Goal: Task Accomplishment & Management: Complete application form

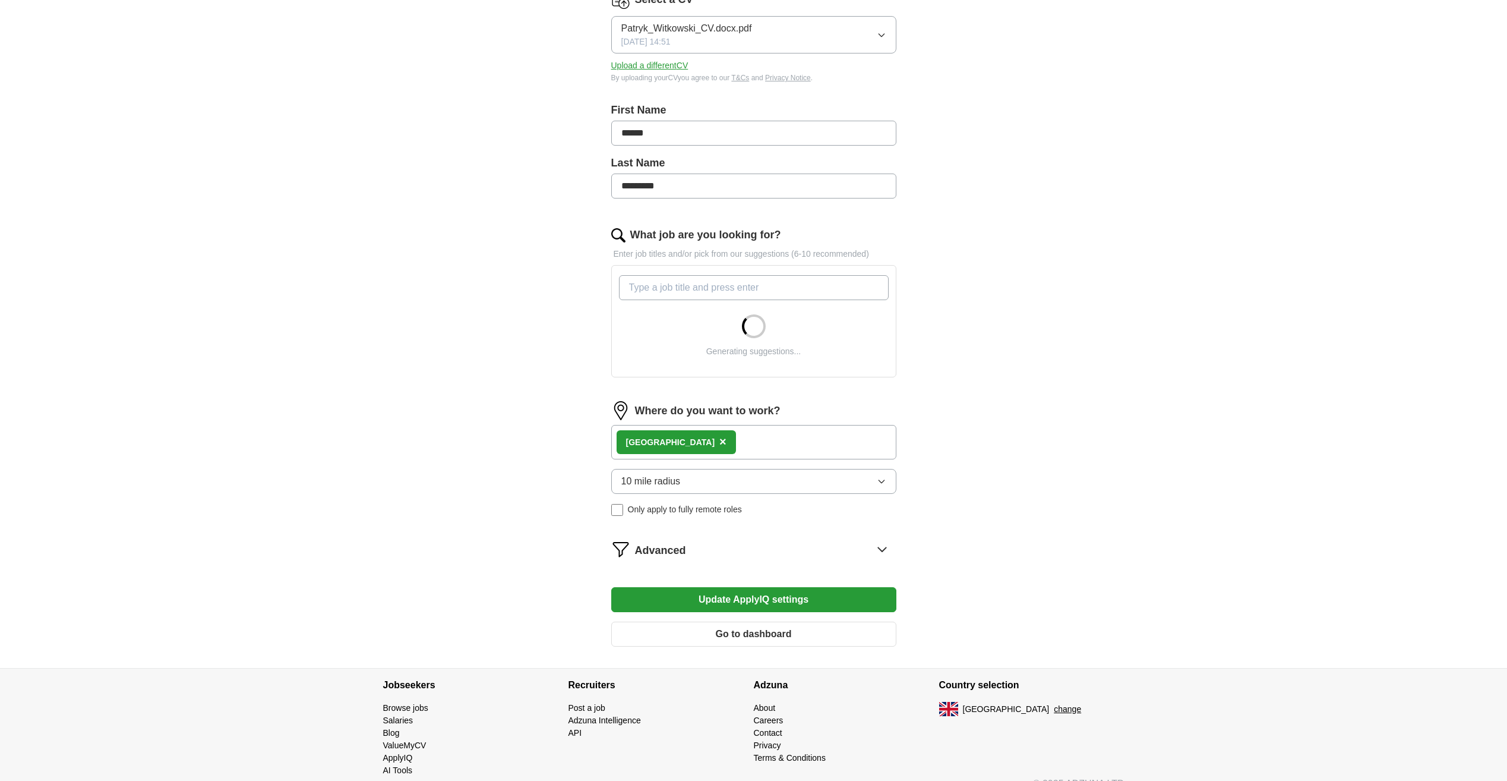
scroll to position [192, 0]
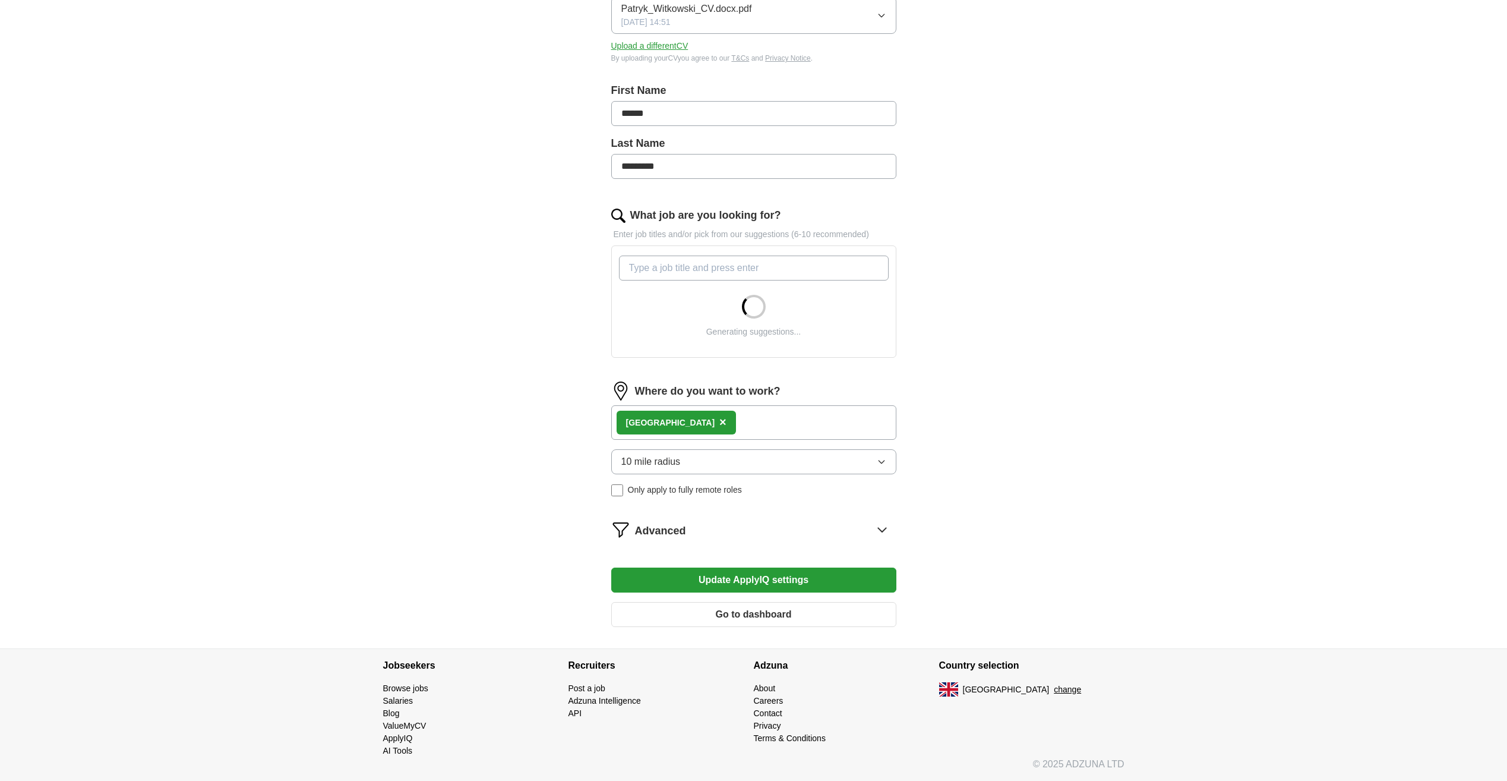
click at [736, 458] on button "10 mile radius" at bounding box center [753, 461] width 285 height 25
click at [508, 465] on div "ApplyIQ Let ApplyIQ do the hard work of searching and applying for jobs. Just t…" at bounding box center [754, 246] width 760 height 804
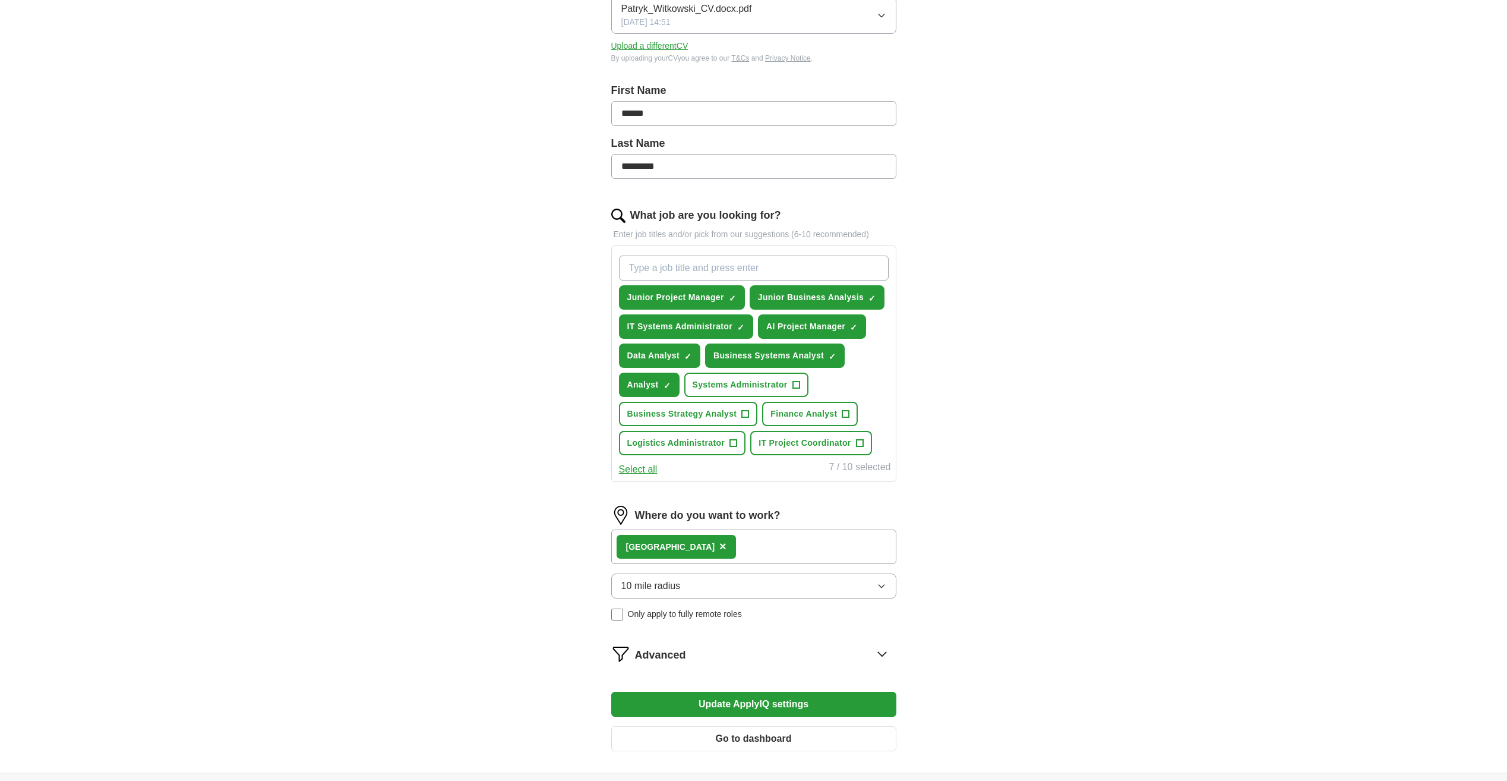
click at [662, 533] on div "Manchester ×" at bounding box center [753, 546] width 285 height 34
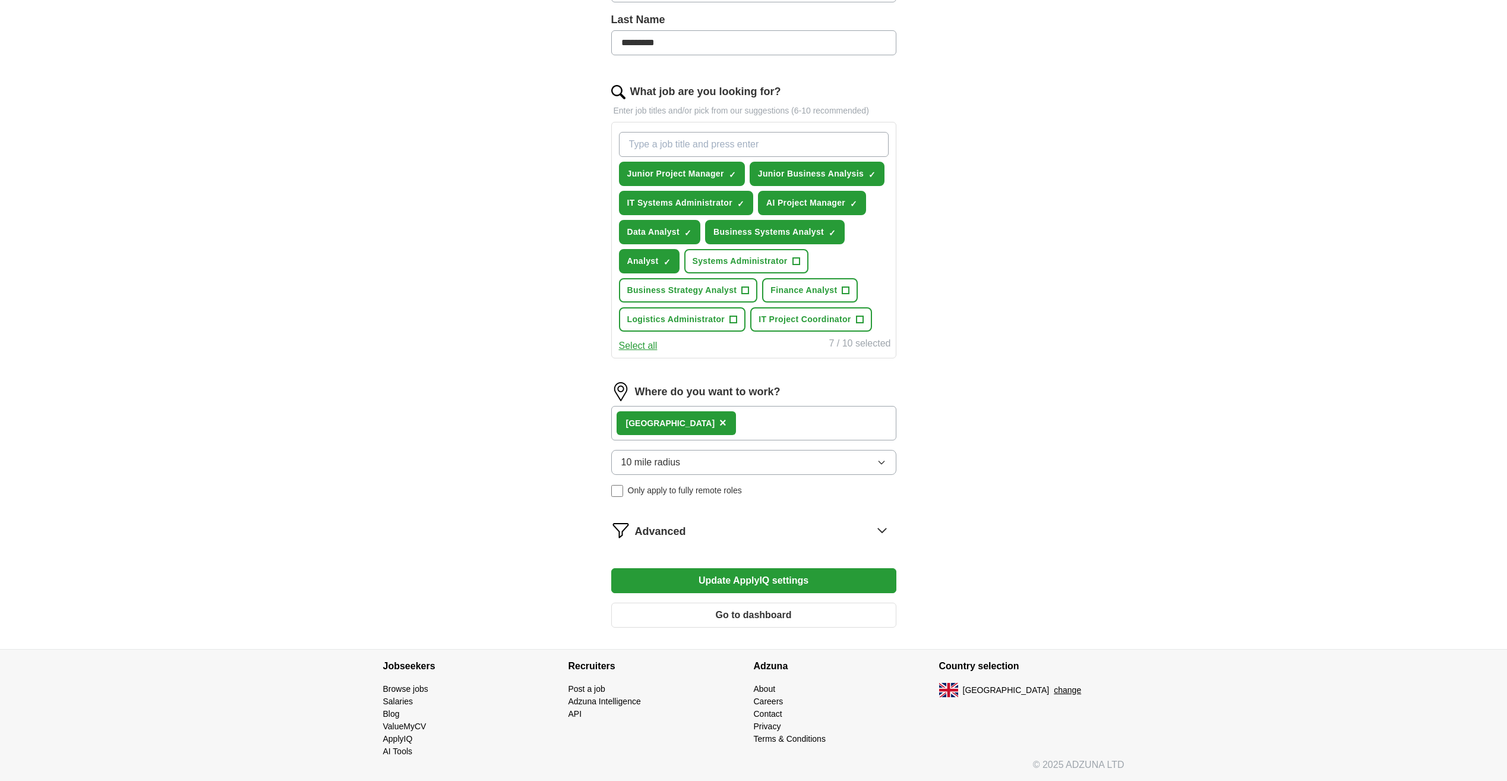
scroll to position [316, 0]
click at [664, 535] on span "Advanced" at bounding box center [660, 531] width 51 height 16
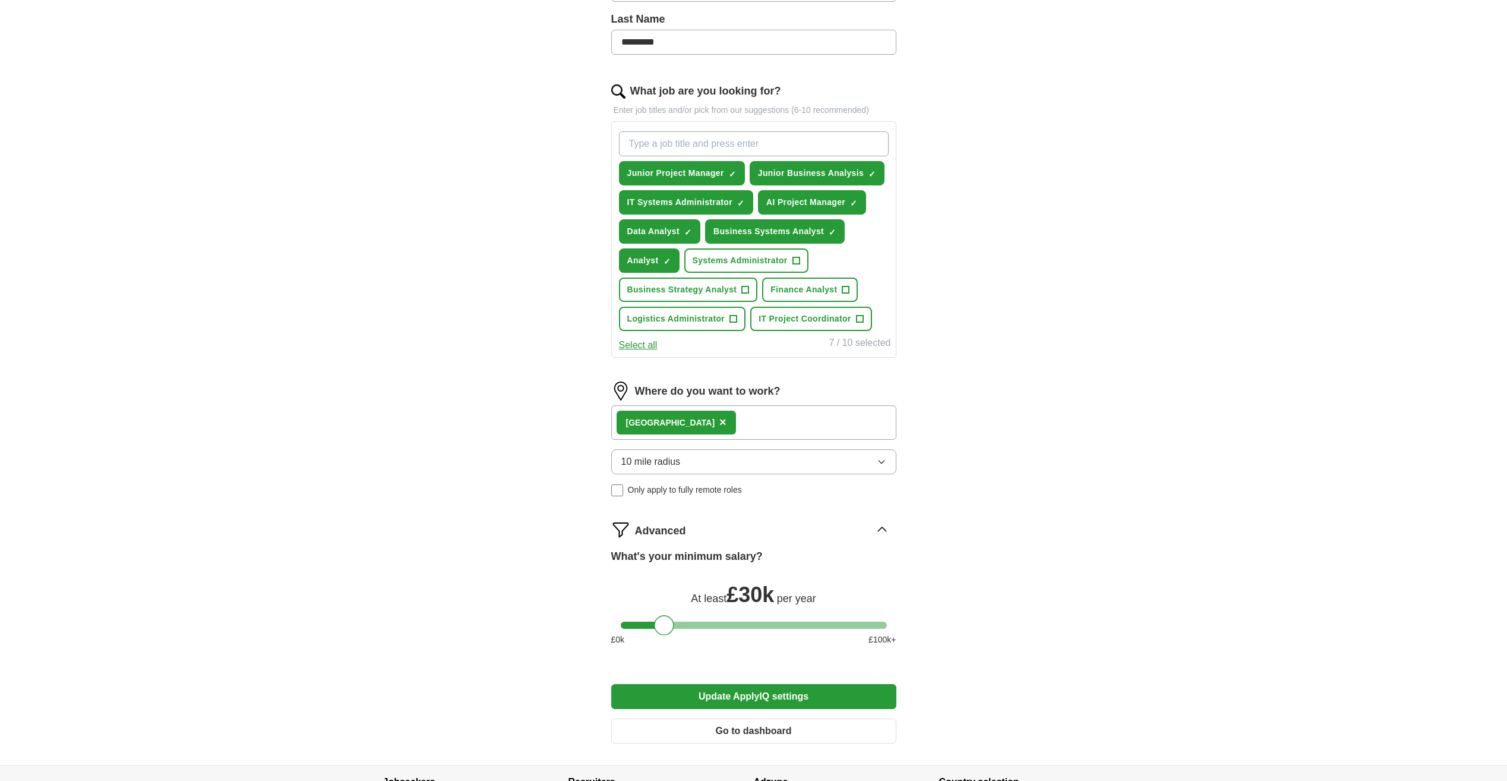
drag, startPoint x: 646, startPoint y: 625, endPoint x: 660, endPoint y: 629, distance: 14.7
click at [660, 629] on div at bounding box center [664, 625] width 20 height 20
click at [768, 693] on button "Update ApplyIQ settings" at bounding box center [753, 696] width 285 height 25
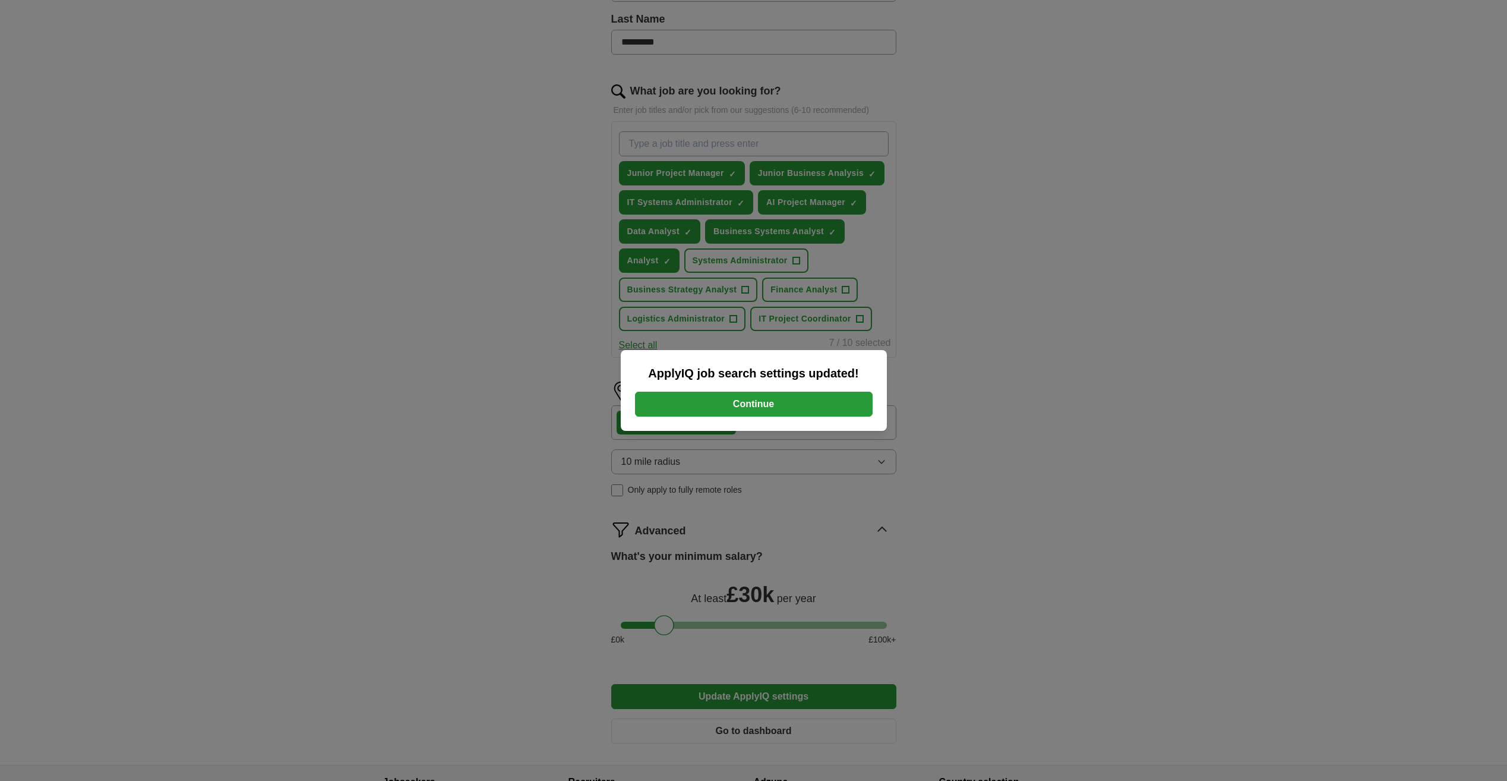
click at [775, 405] on button "Continue" at bounding box center [754, 403] width 238 height 25
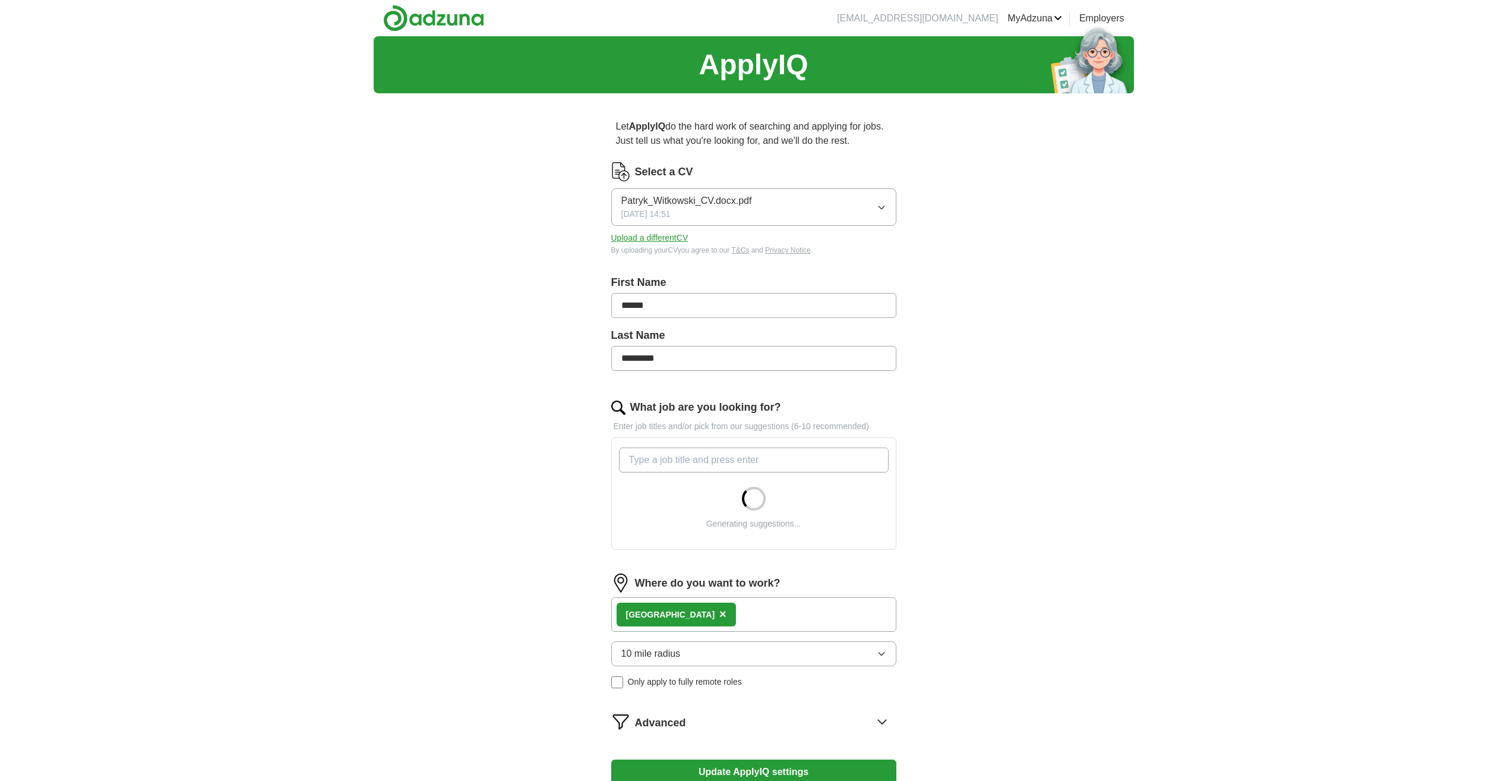
scroll to position [192, 0]
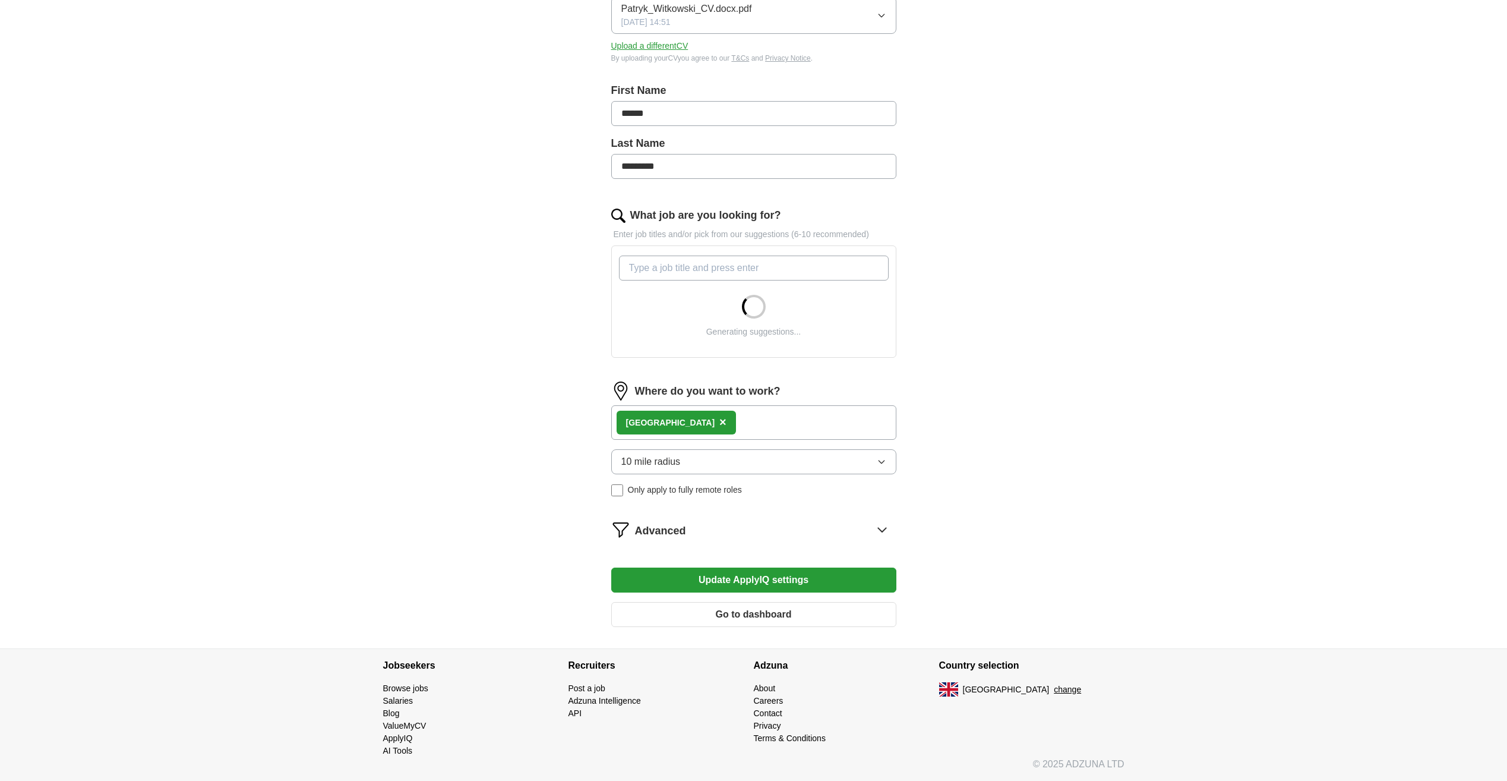
click at [700, 533] on div "Advanced" at bounding box center [765, 529] width 261 height 19
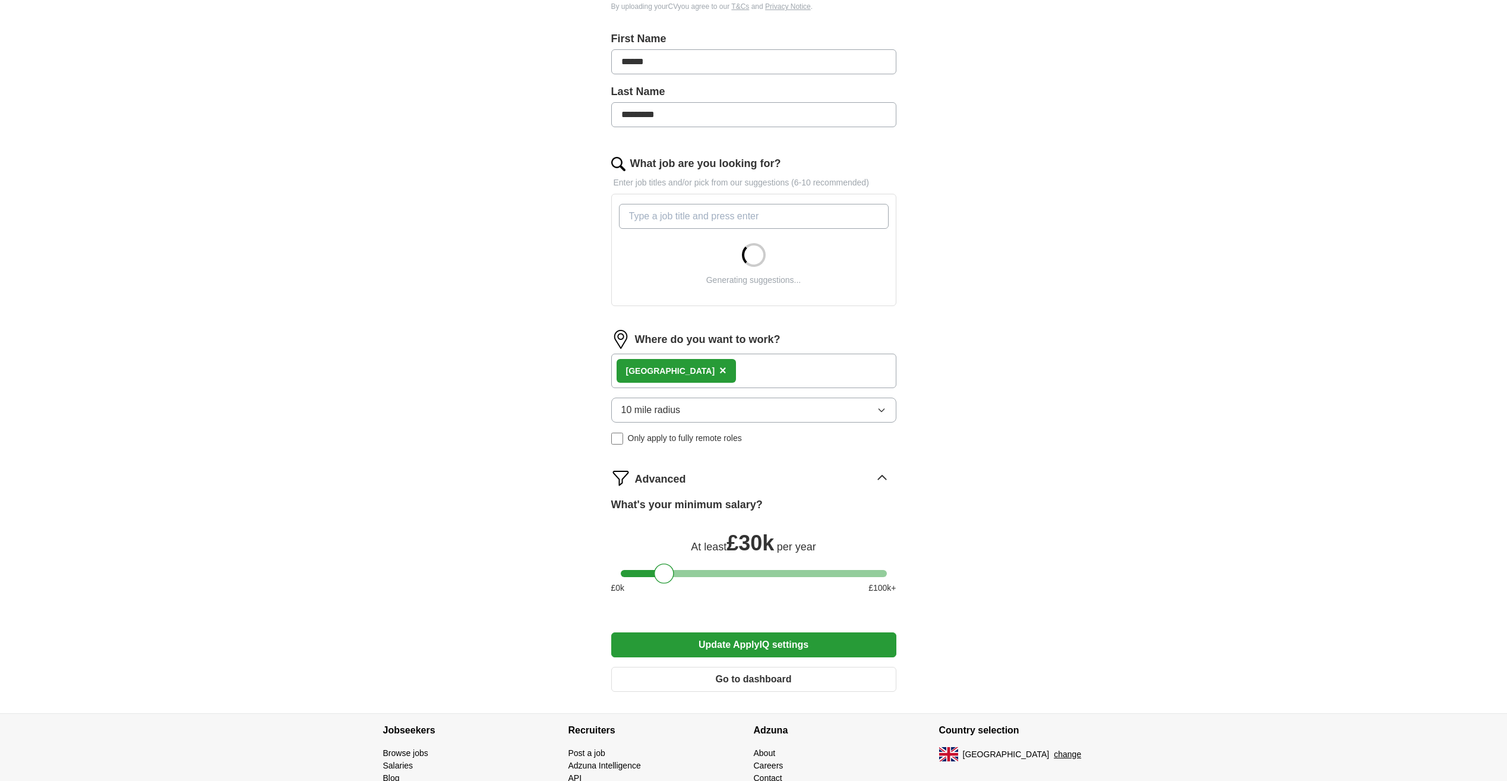
scroll to position [308, 0]
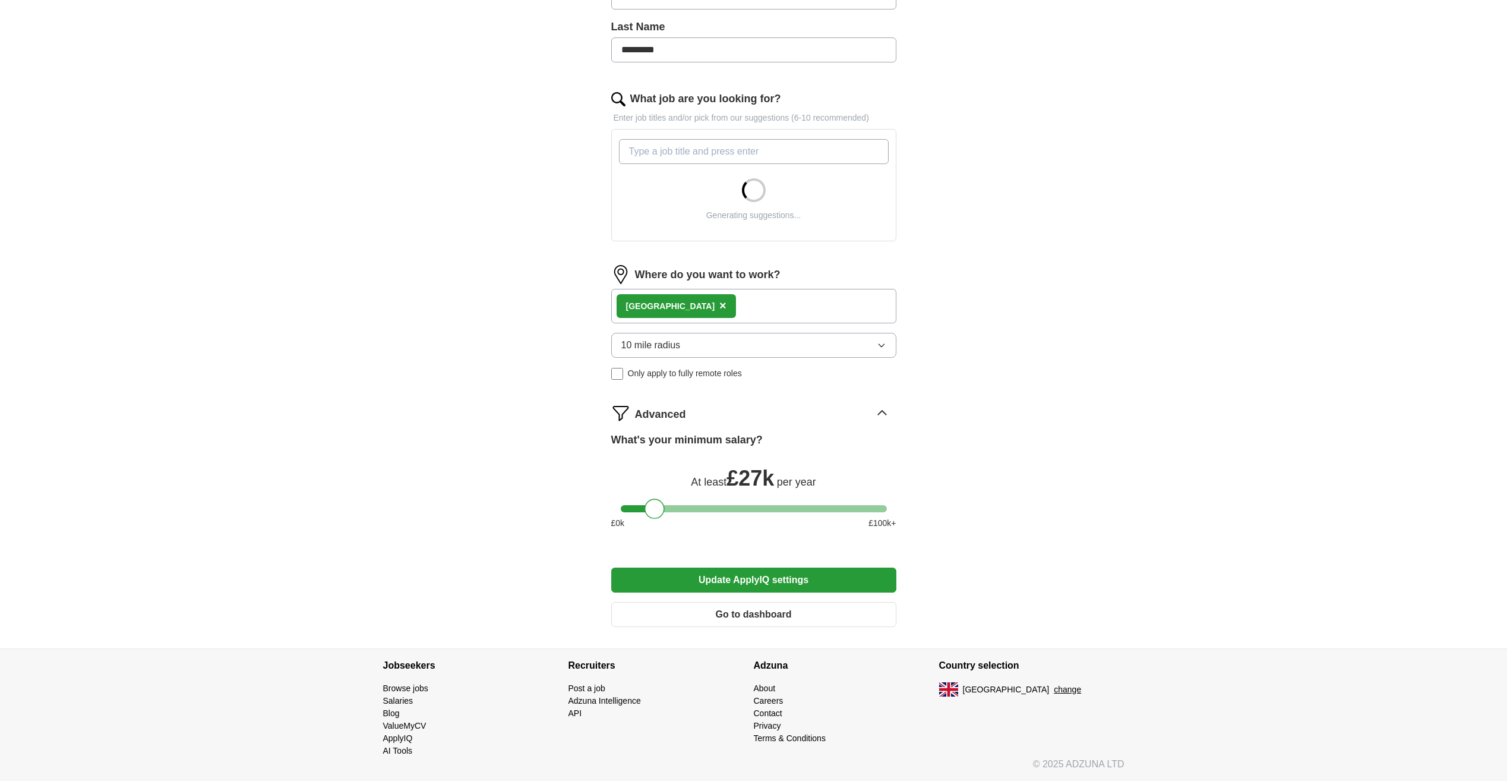
drag, startPoint x: 665, startPoint y: 507, endPoint x: 657, endPoint y: 510, distance: 8.8
click at [657, 510] on div at bounding box center [655, 508] width 20 height 20
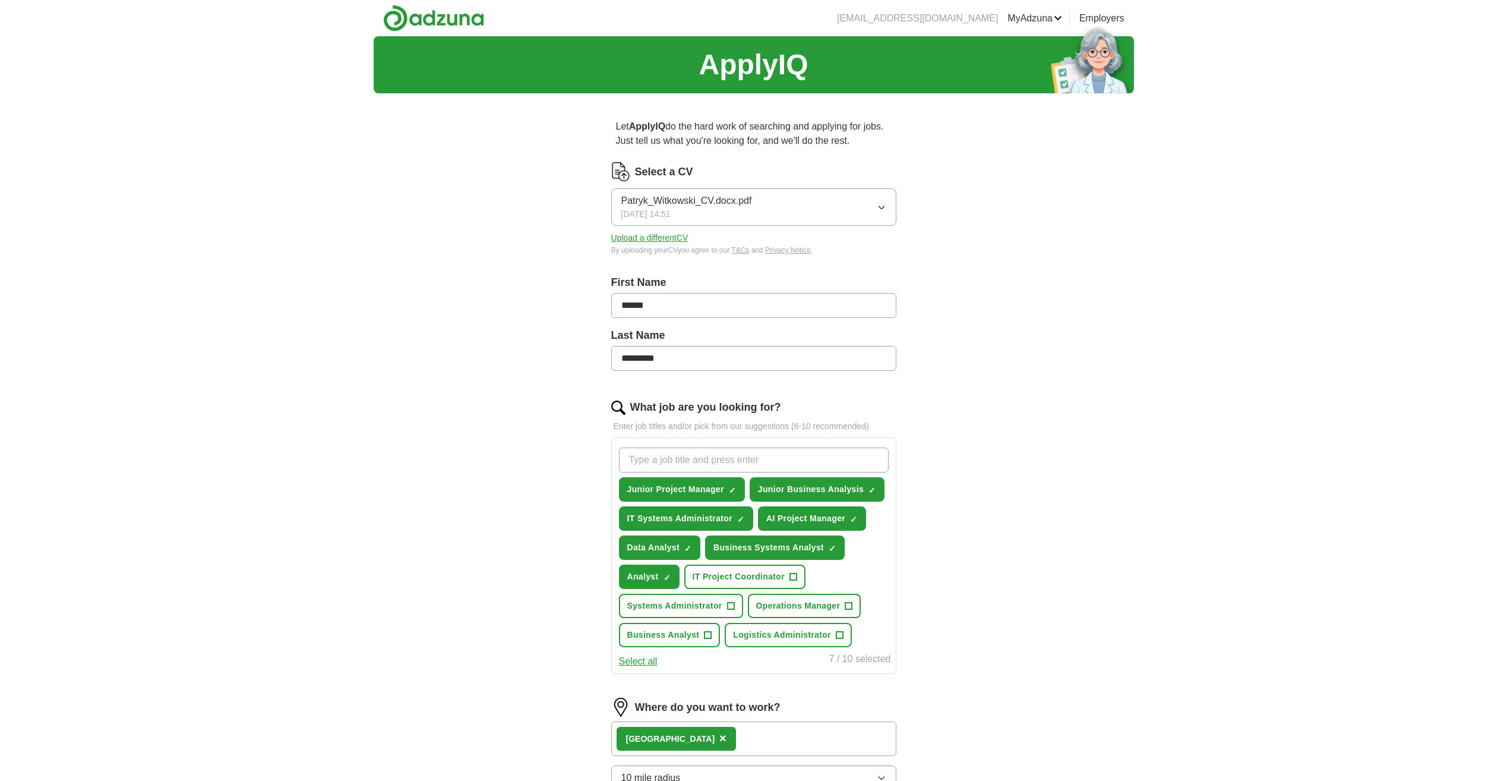
click at [657, 238] on button "Upload a different CV" at bounding box center [649, 238] width 77 height 12
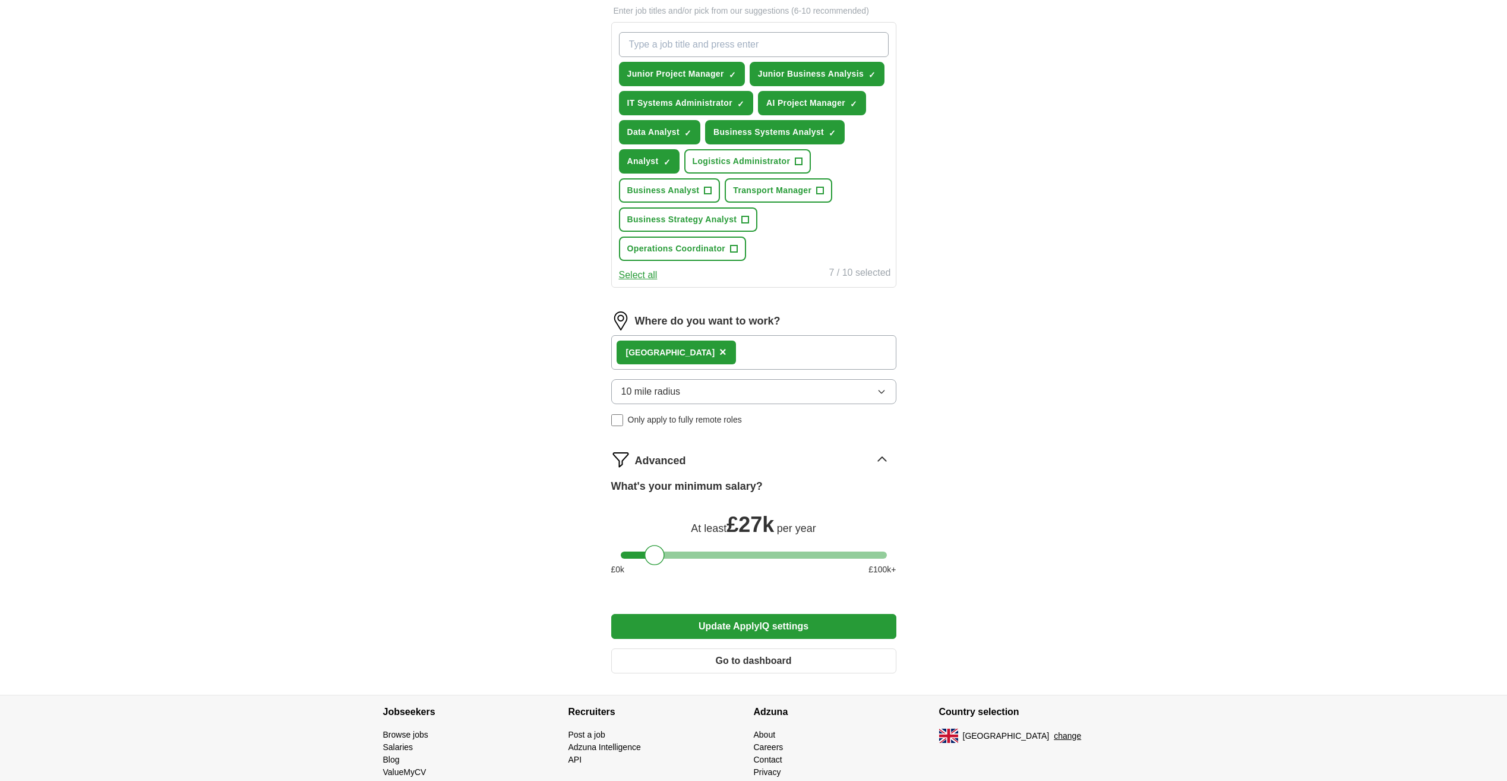
scroll to position [462, 0]
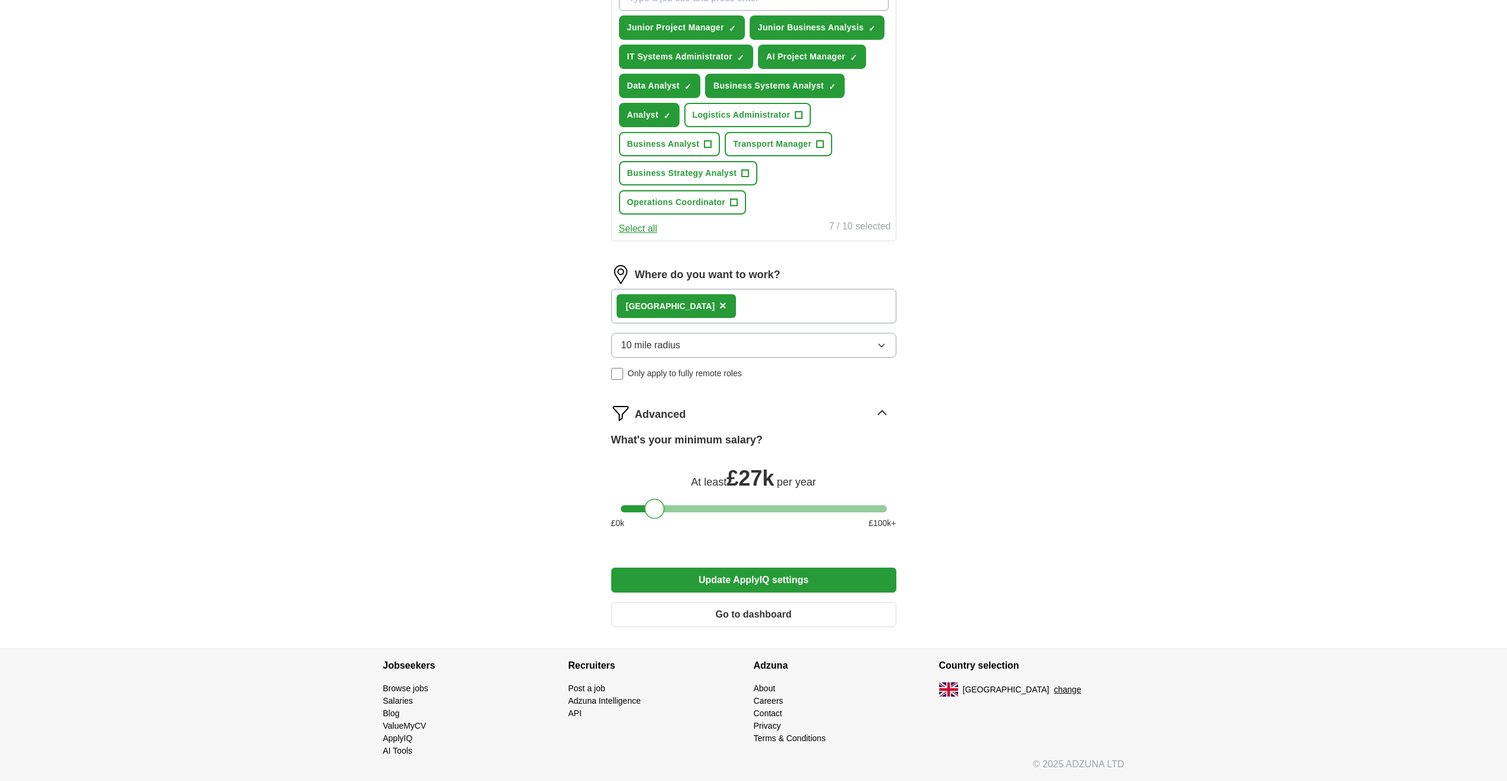
click at [731, 578] on button "Update ApplyIQ settings" at bounding box center [753, 579] width 285 height 25
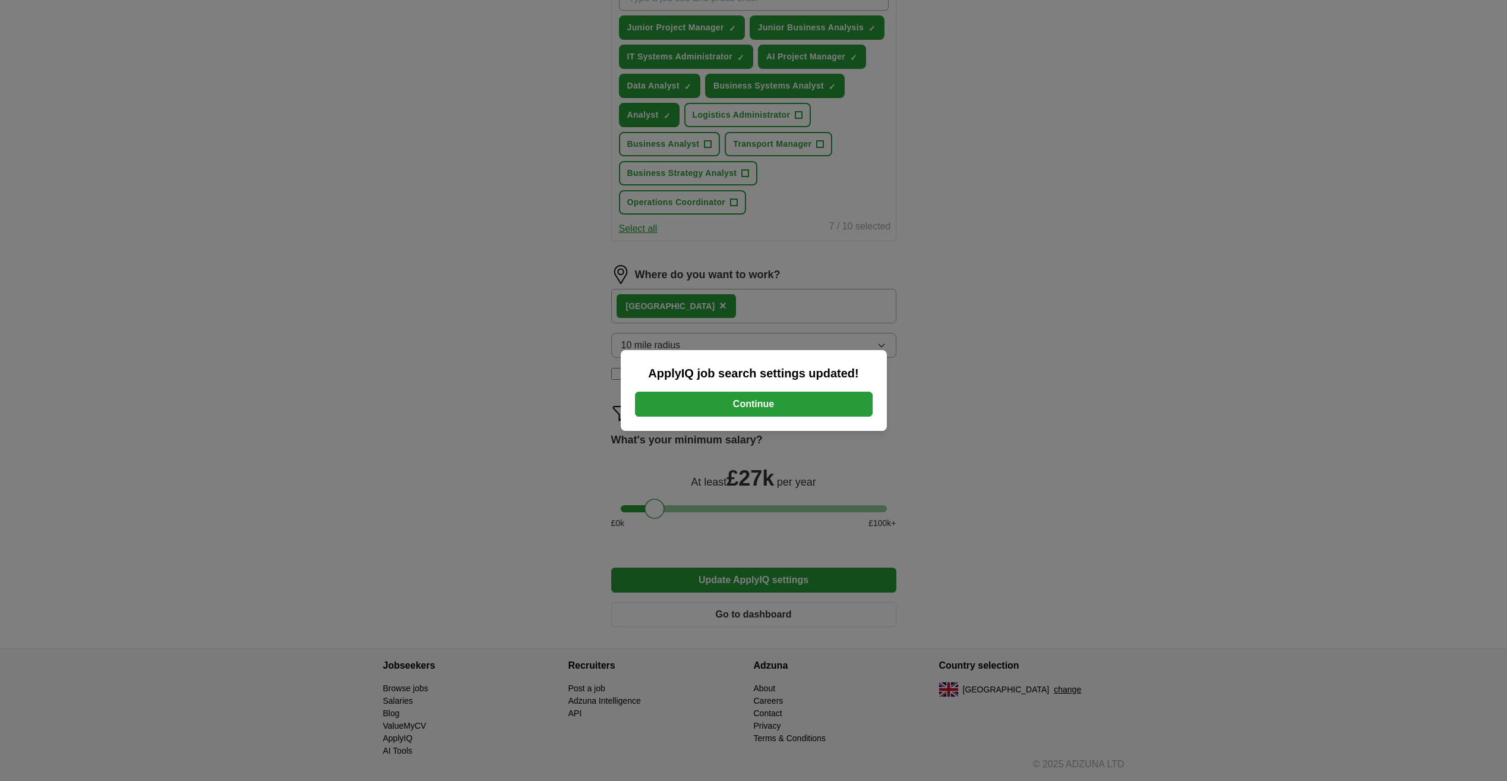
click at [754, 406] on button "Continue" at bounding box center [754, 403] width 238 height 25
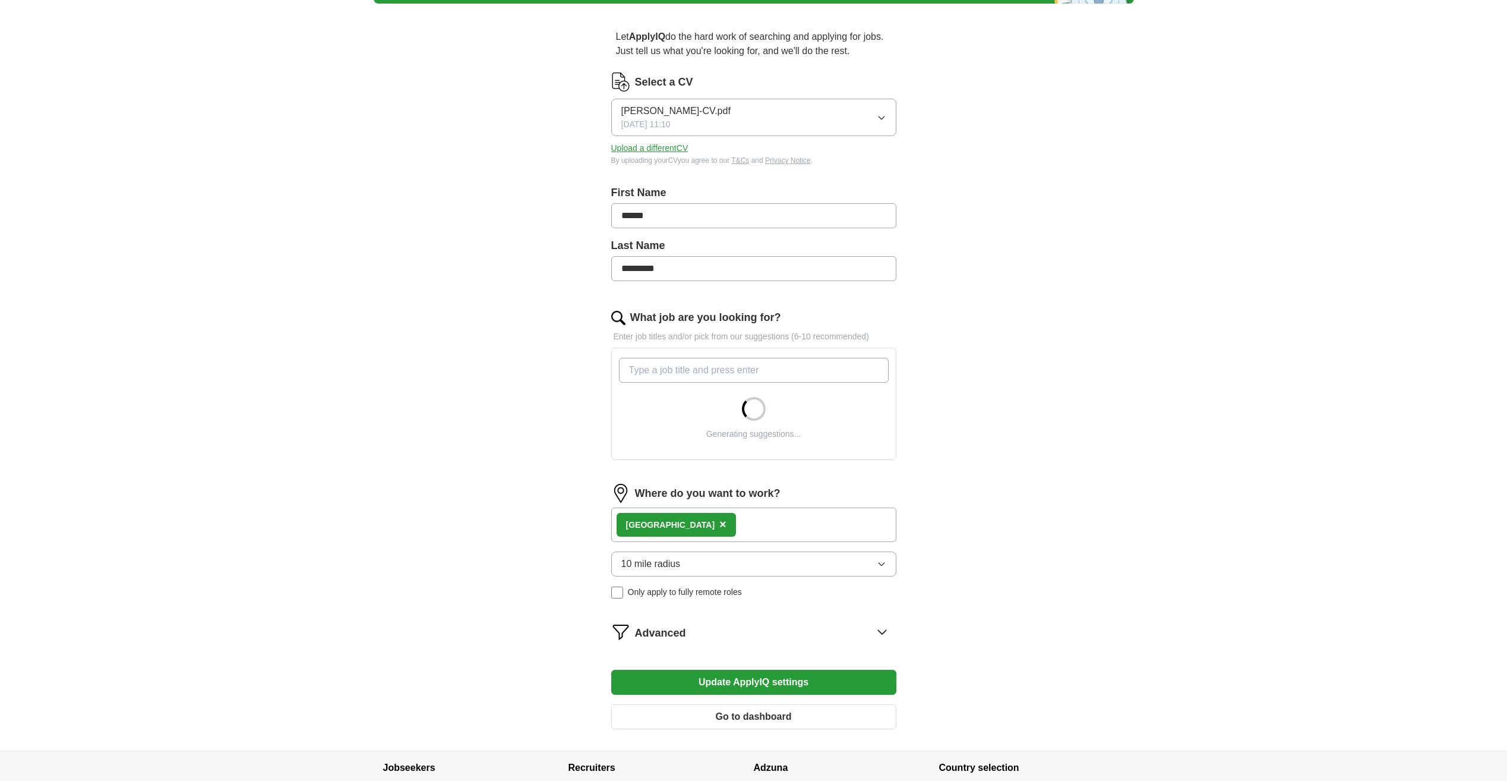
scroll to position [192, 0]
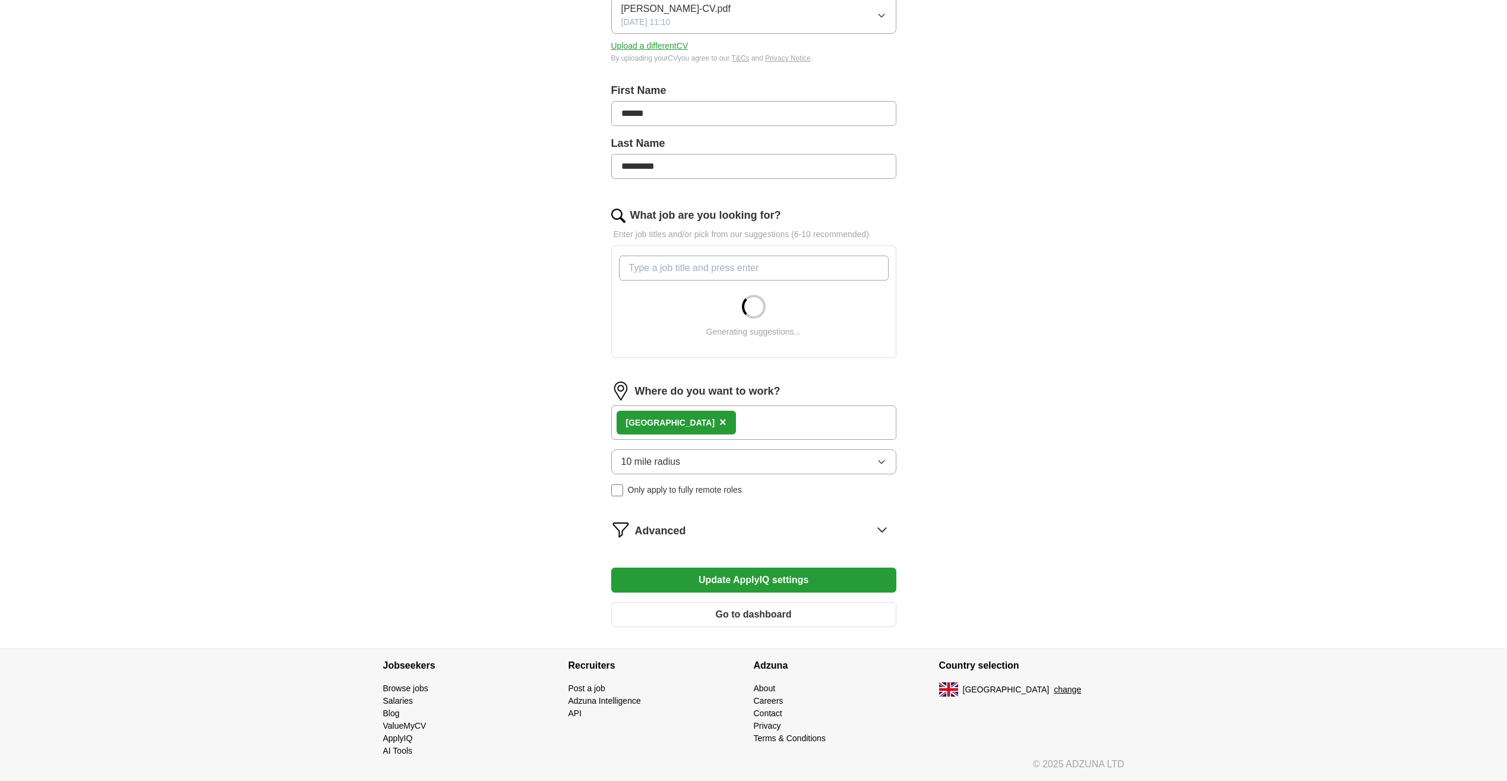
click at [690, 463] on button "10 mile radius" at bounding box center [753, 461] width 285 height 25
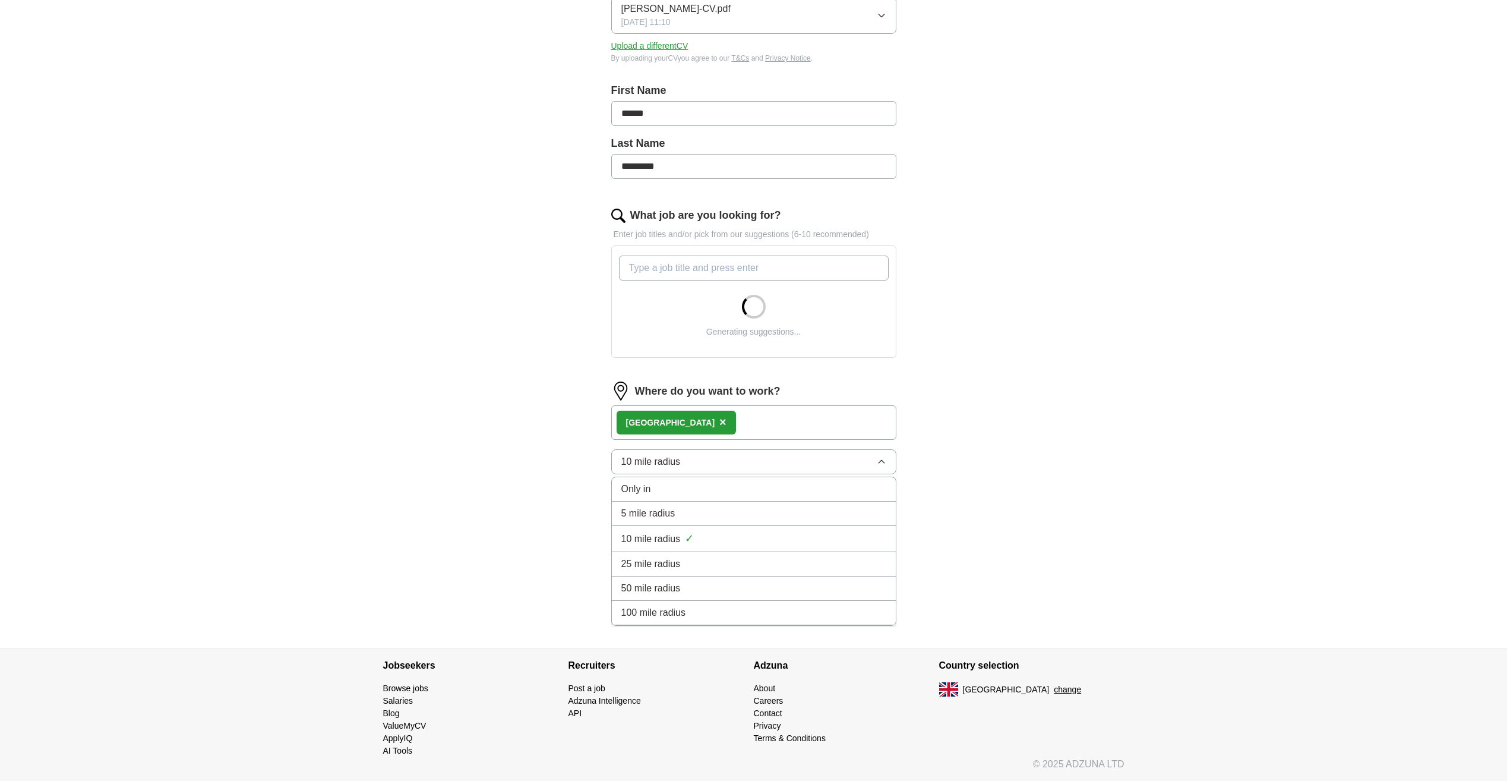
click at [661, 558] on span "25 mile radius" at bounding box center [650, 564] width 59 height 14
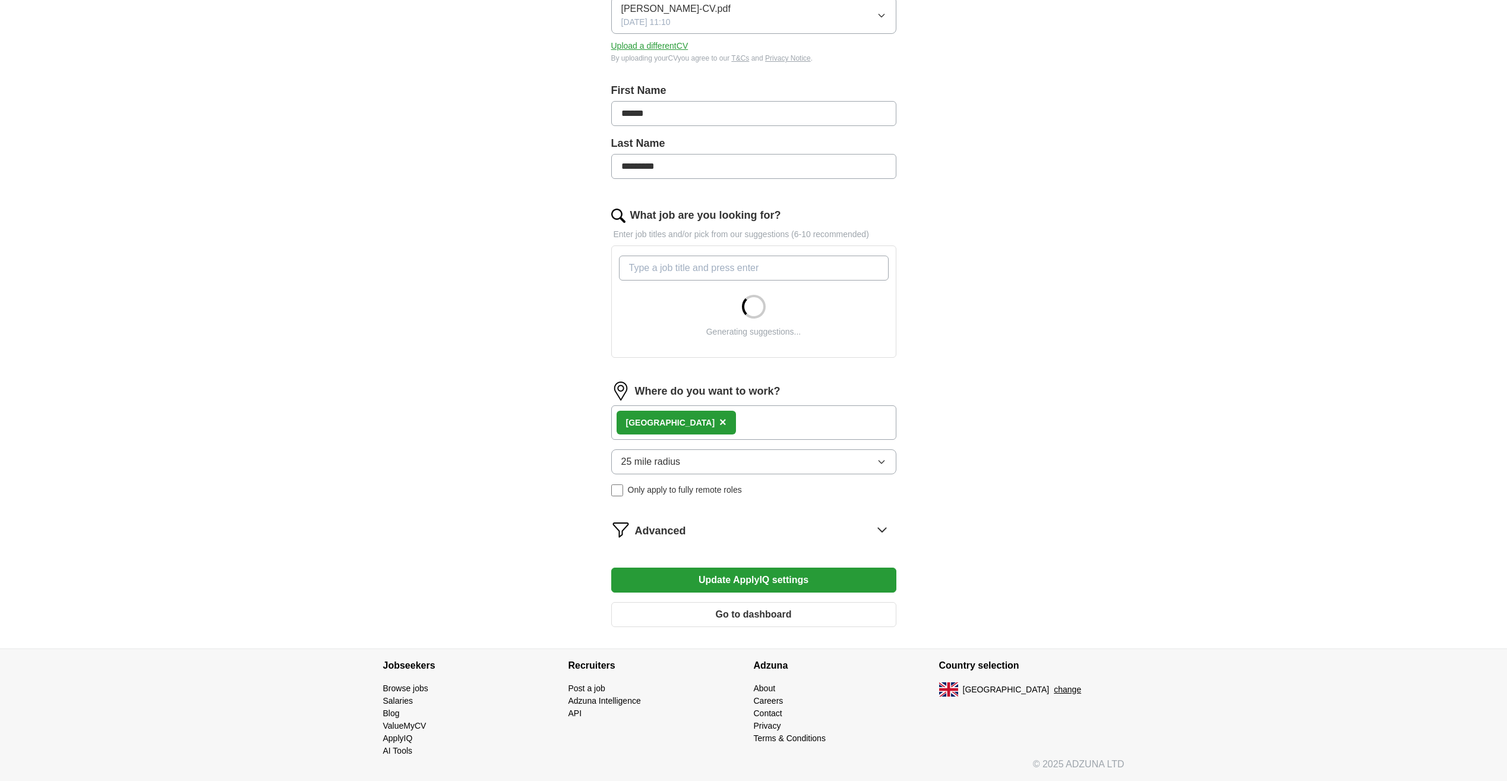
click at [693, 532] on div "Advanced" at bounding box center [765, 529] width 261 height 19
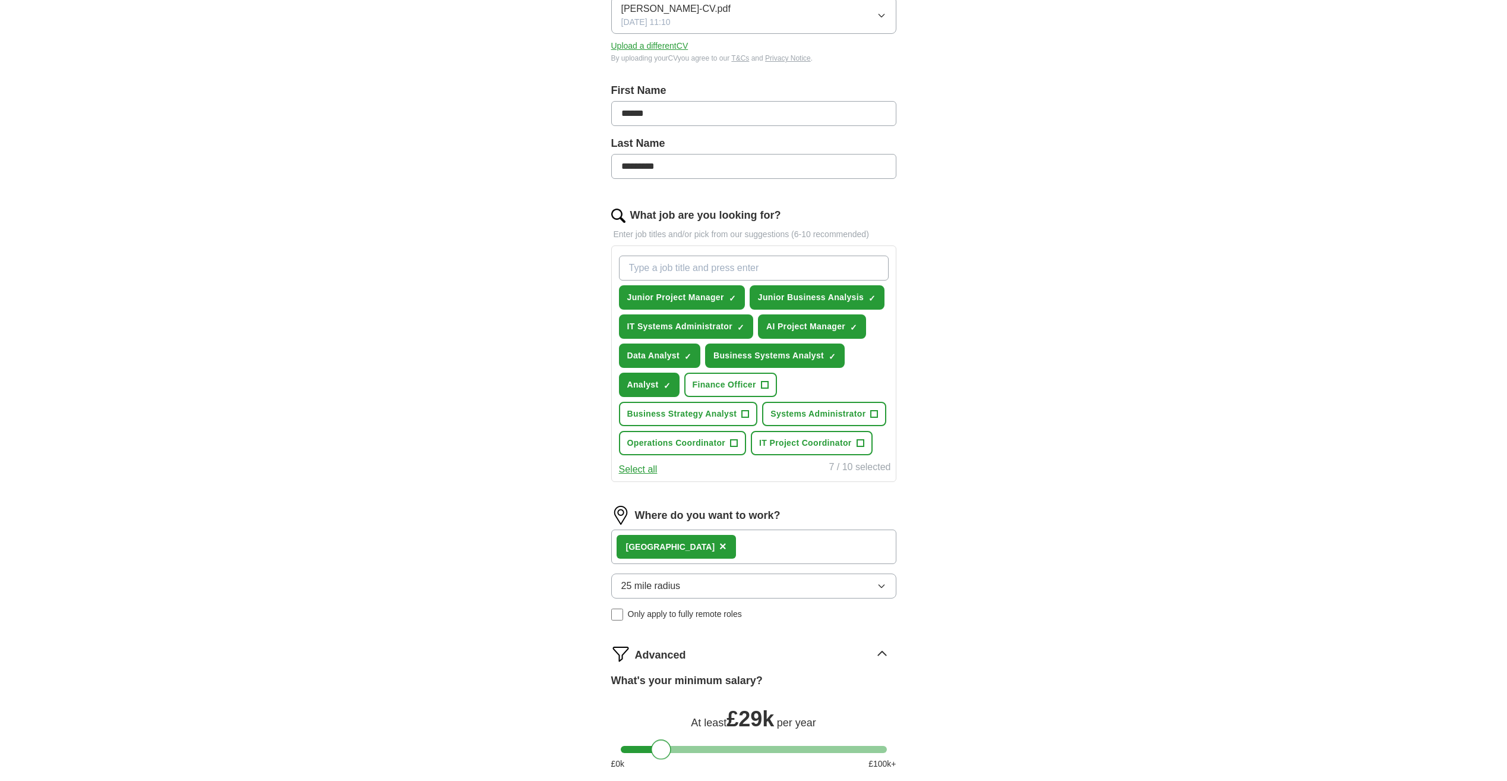
click at [665, 626] on form "Select a CV [PERSON_NAME]-CV.pdf [DATE] 11:10 Upload a different CV By uploadin…" at bounding box center [753, 423] width 285 height 907
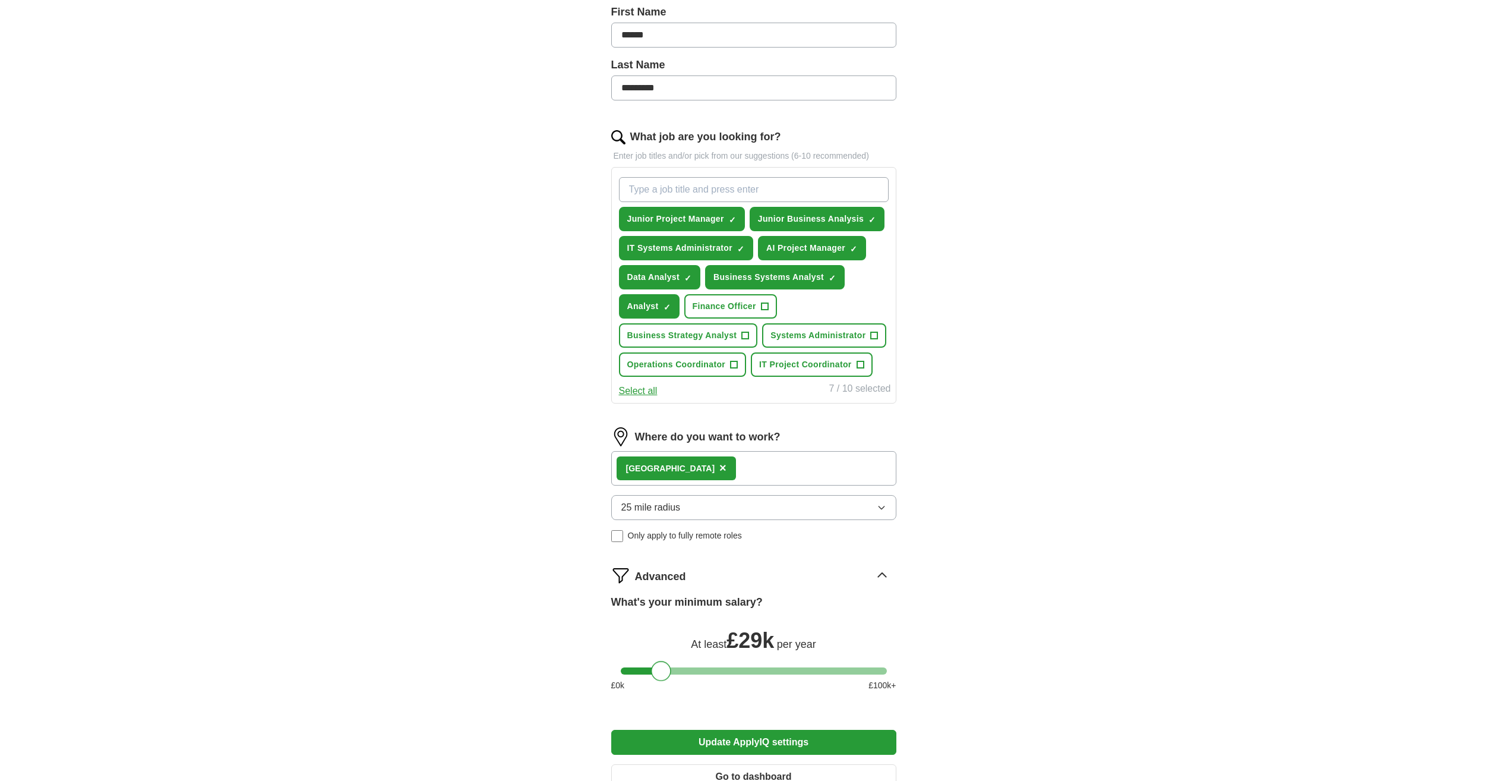
scroll to position [432, 0]
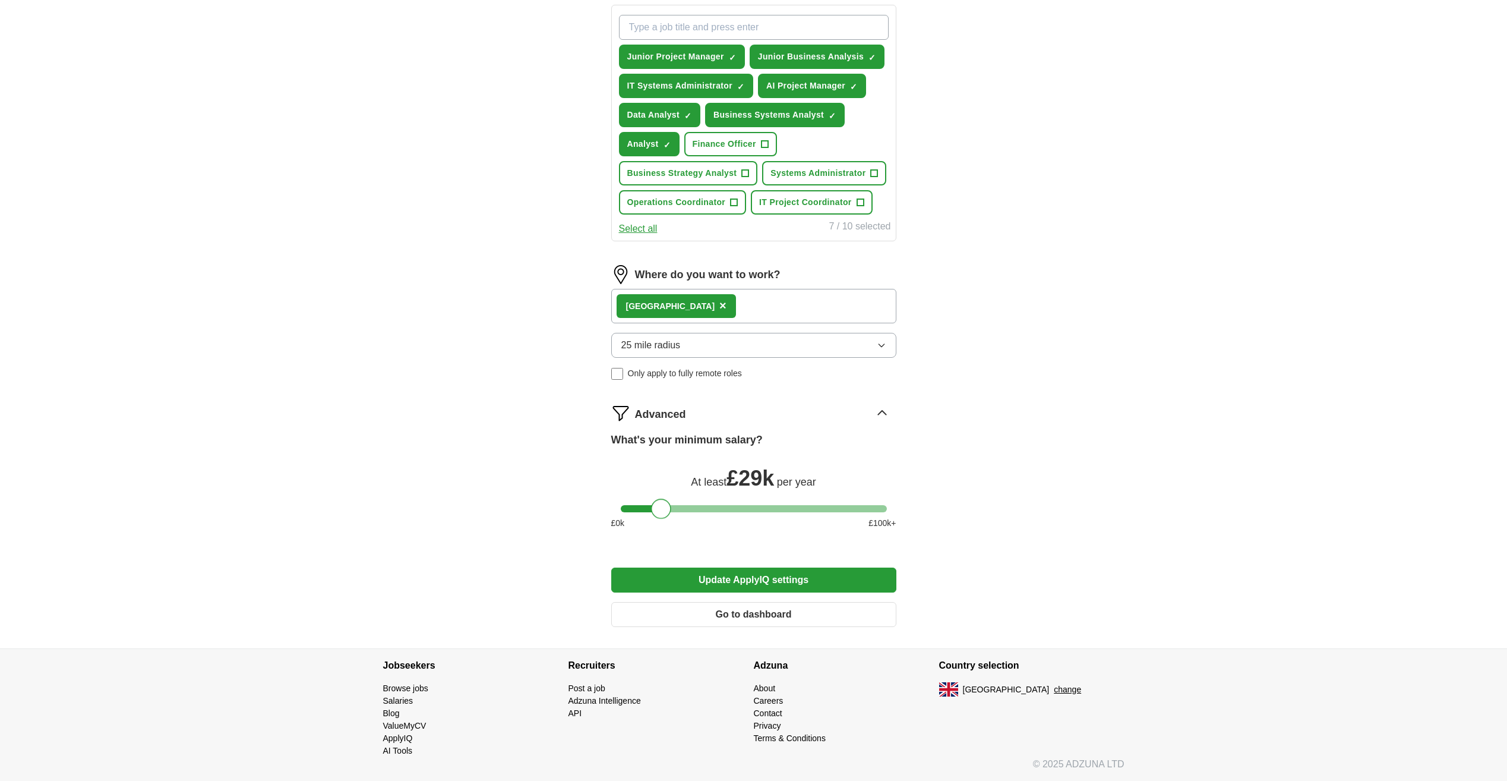
click at [708, 579] on button "Update ApplyIQ settings" at bounding box center [753, 579] width 285 height 25
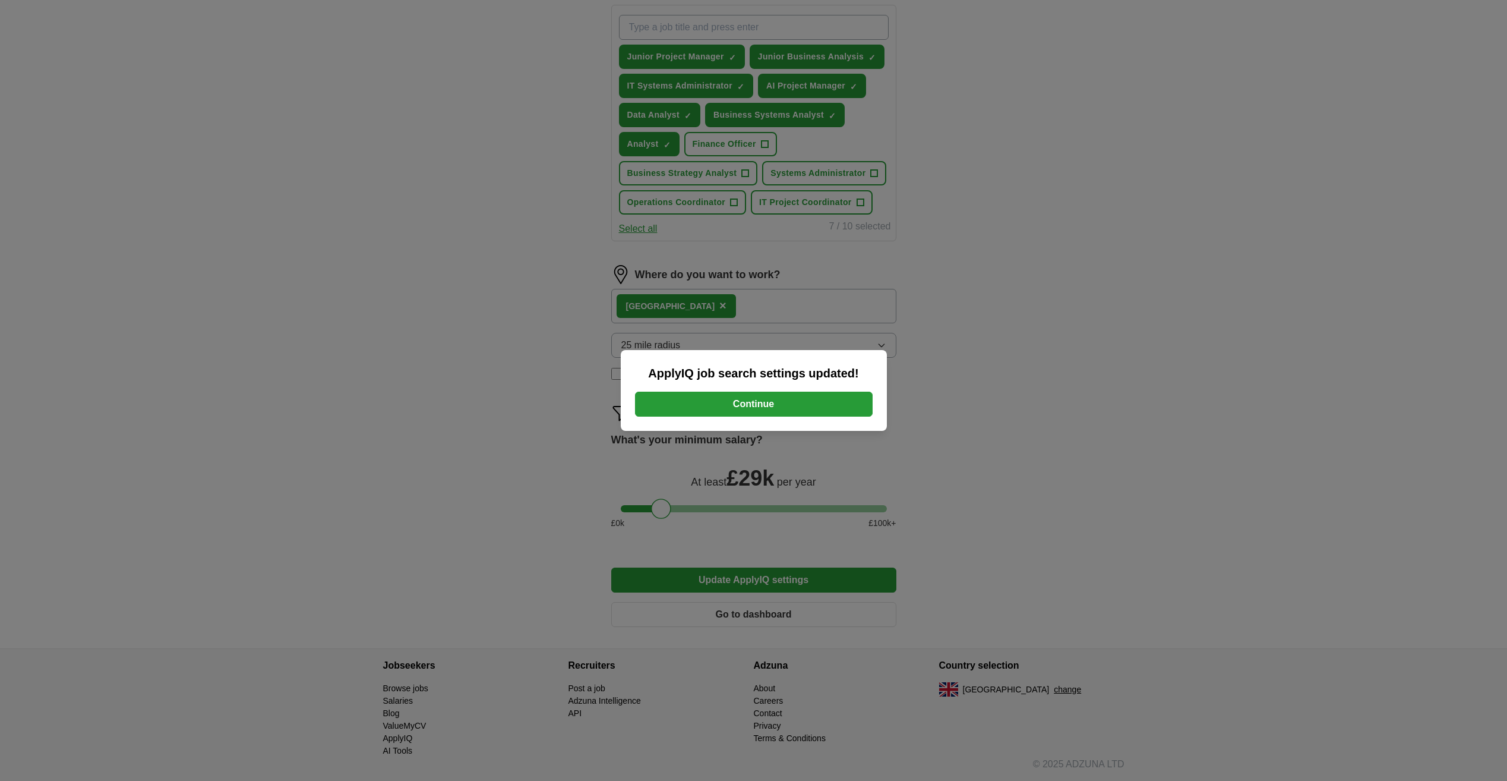
click at [728, 413] on button "Continue" at bounding box center [754, 403] width 238 height 25
